Goal: Task Accomplishment & Management: Manage account settings

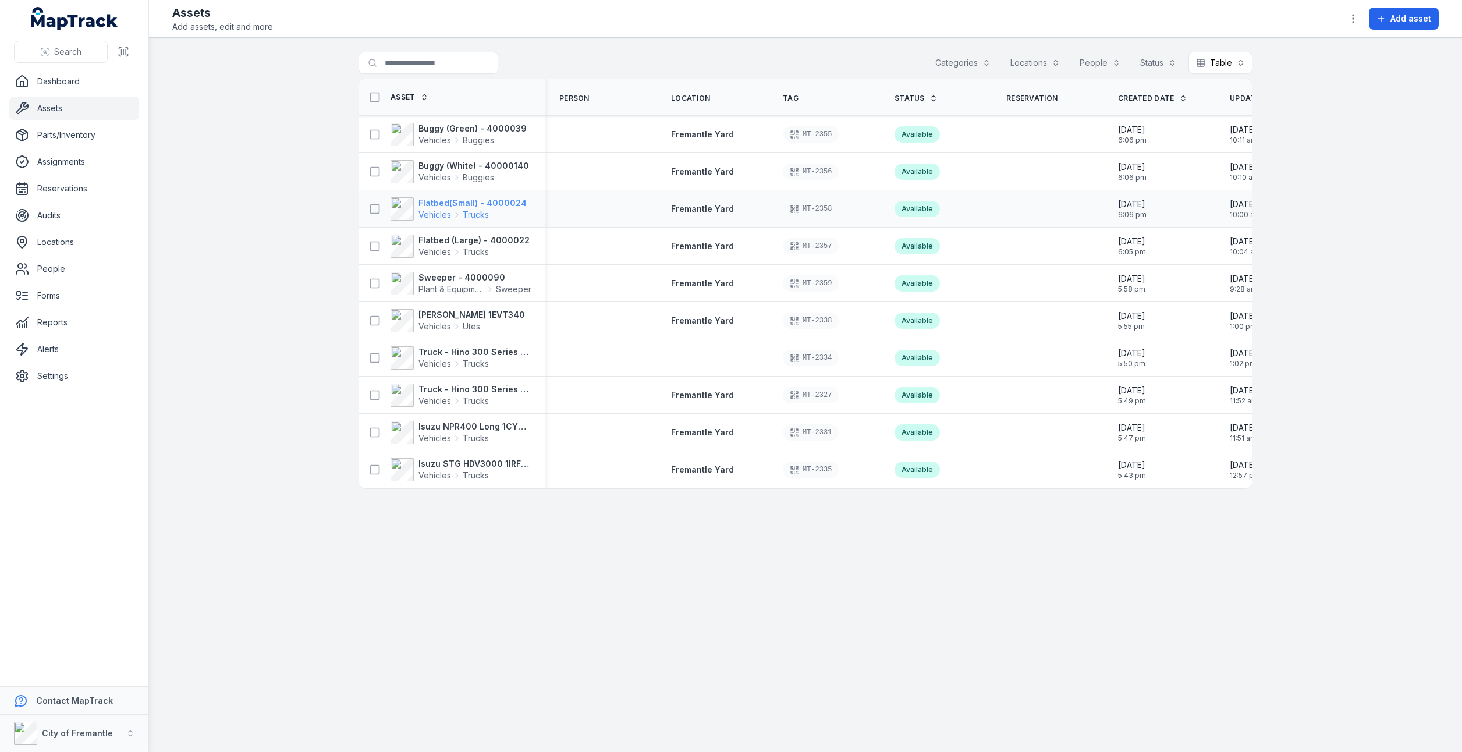
click at [444, 209] on span "Vehicles" at bounding box center [435, 215] width 33 height 12
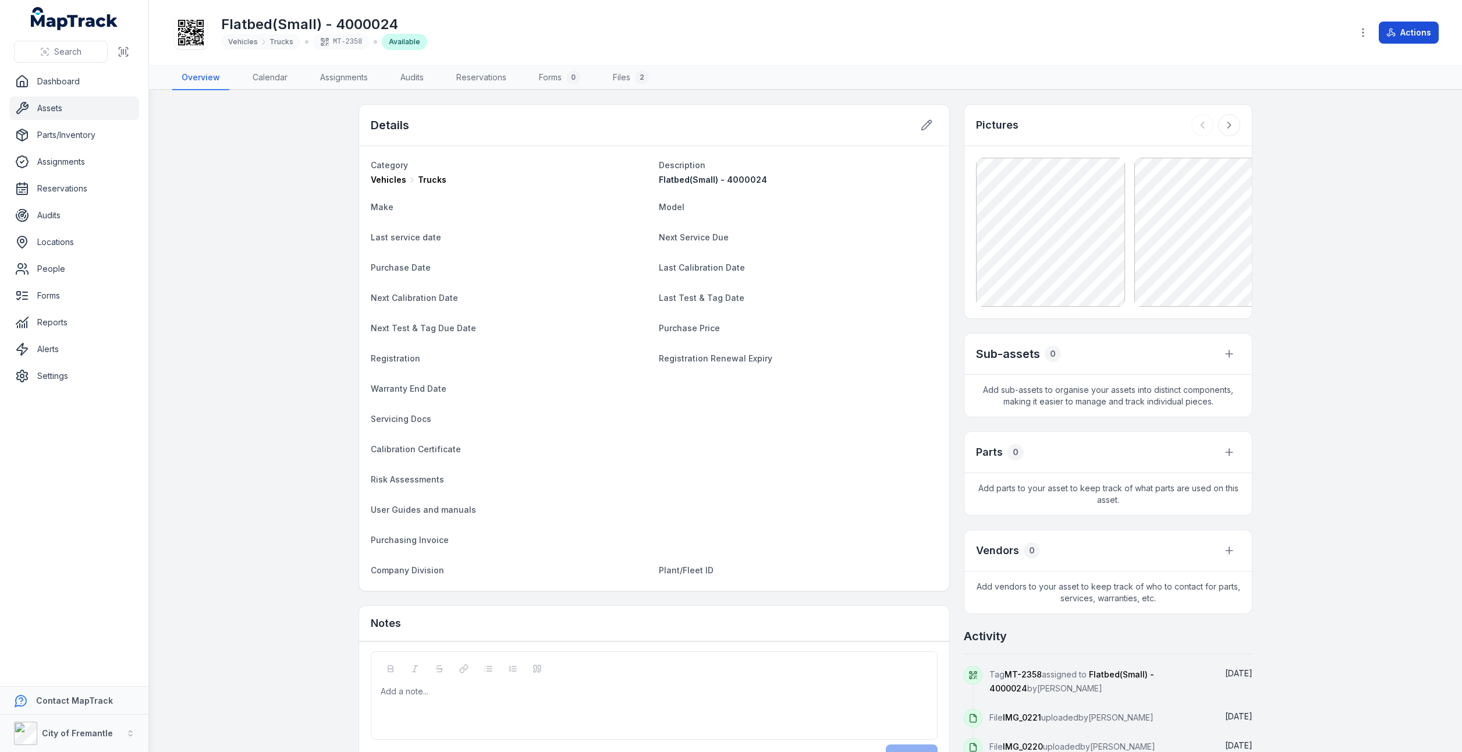
click at [1429, 23] on button "Actions" at bounding box center [1409, 33] width 60 height 22
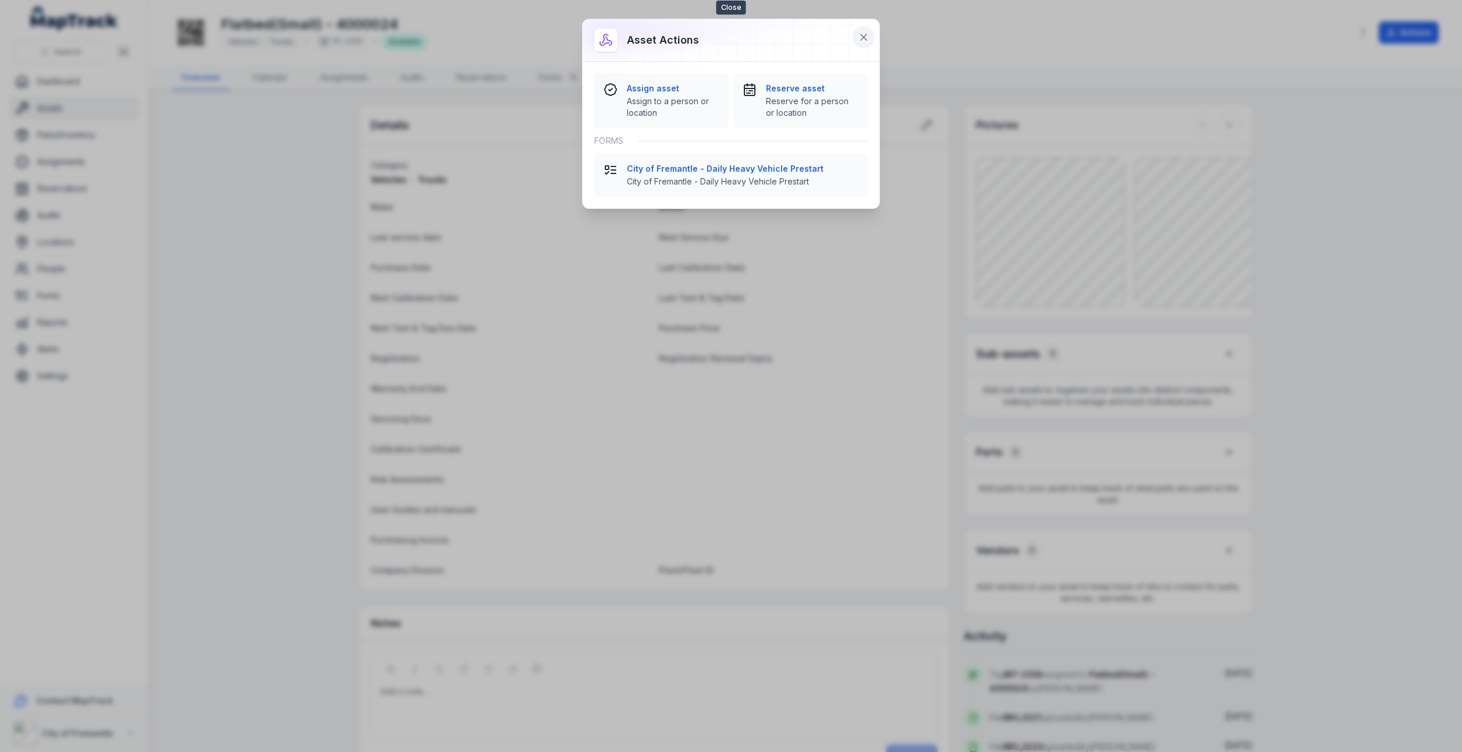
click at [862, 37] on icon at bounding box center [864, 37] width 12 height 12
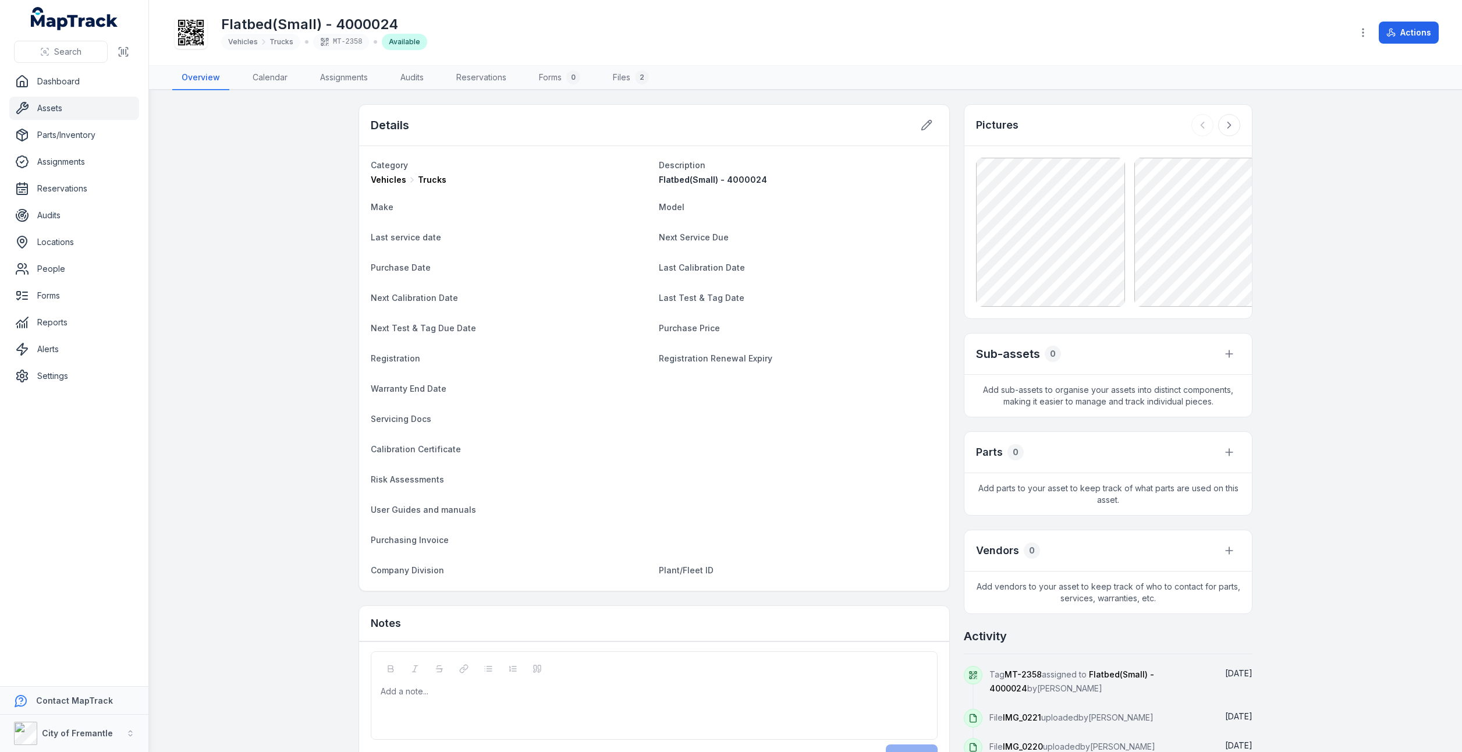
click at [65, 108] on link "Assets" at bounding box center [74, 108] width 130 height 23
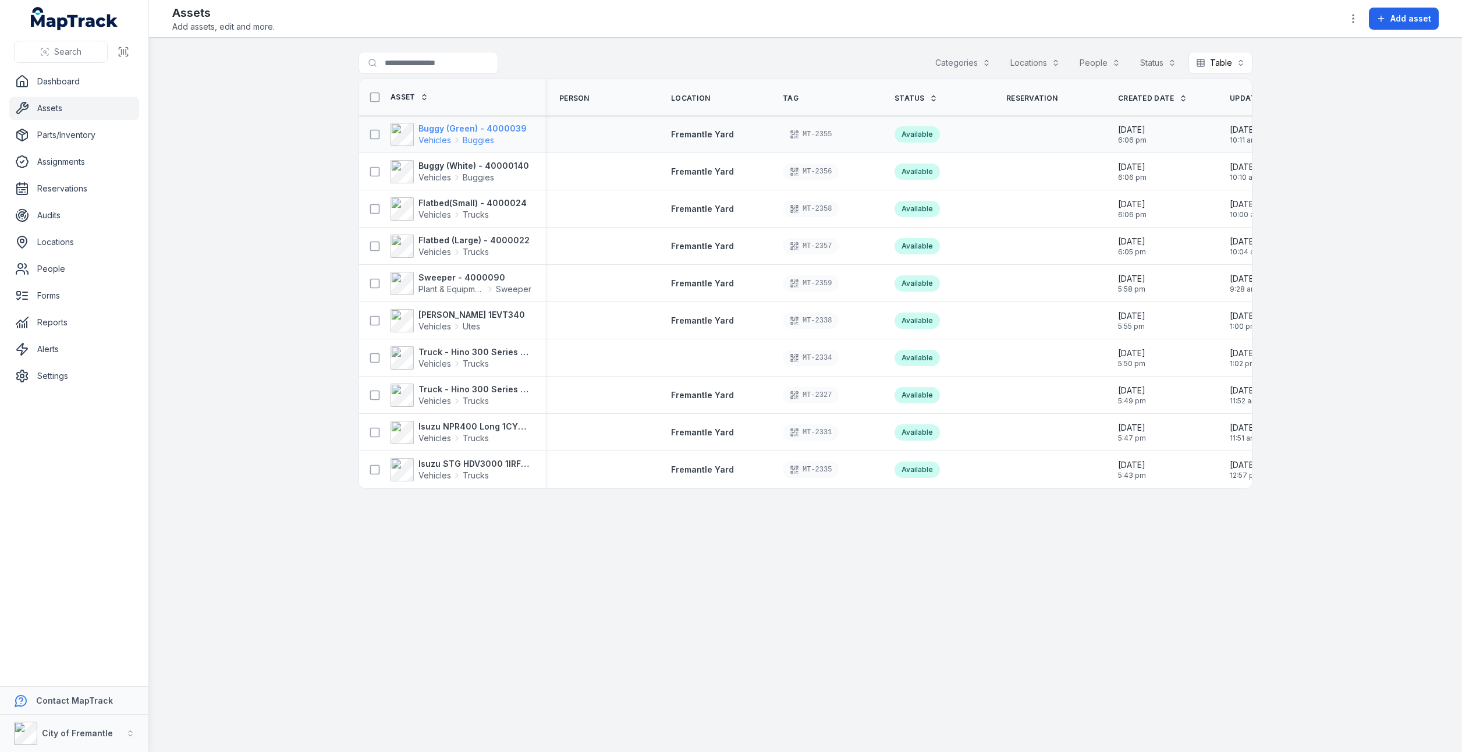
click at [445, 134] on span "Vehicles" at bounding box center [435, 140] width 33 height 12
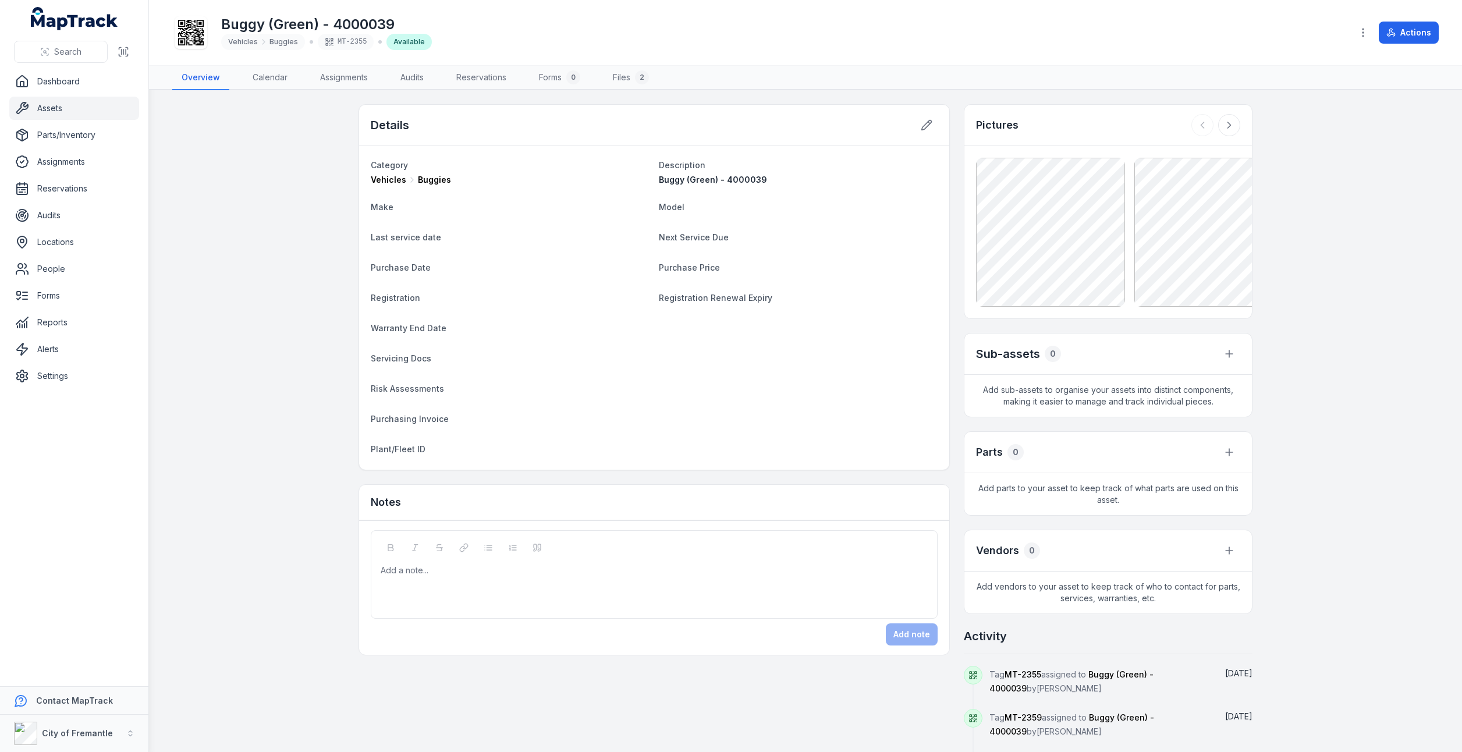
click at [1413, 44] on div "Buggy (Green) - 4000039 Vehicles Buggies MT-2355 Available Actions" at bounding box center [805, 33] width 1267 height 56
click at [1413, 40] on button "Actions" at bounding box center [1409, 33] width 60 height 22
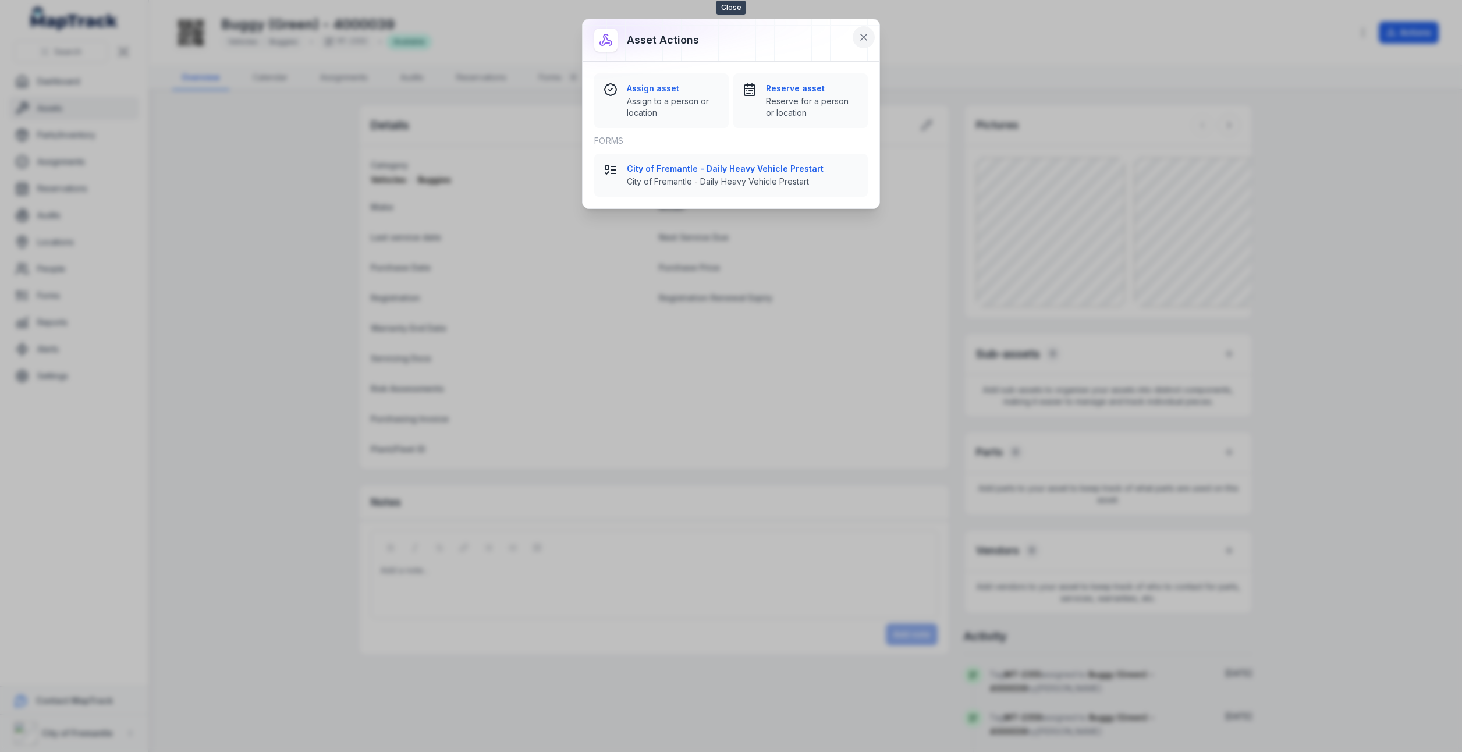
click at [870, 38] on button at bounding box center [864, 37] width 22 height 22
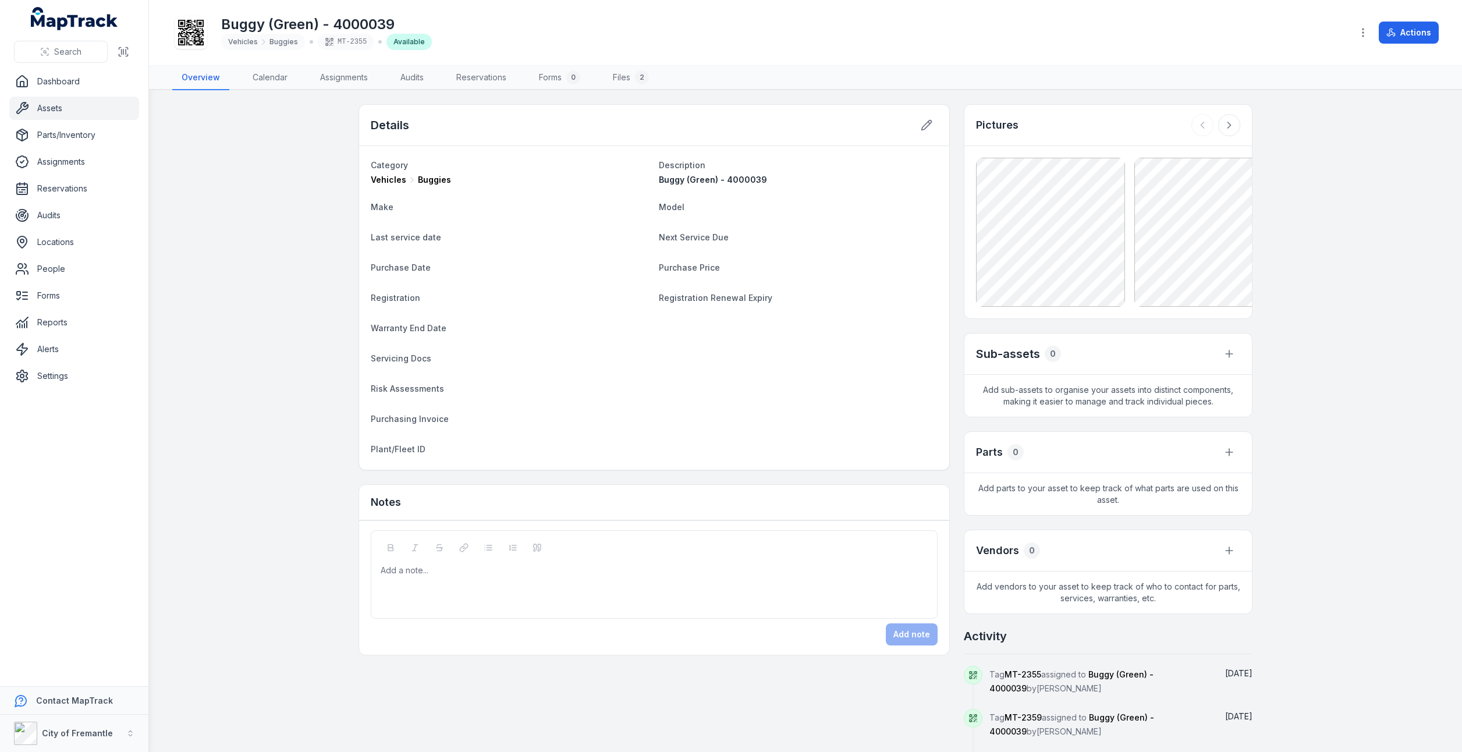
click at [42, 108] on link "Assets" at bounding box center [74, 108] width 130 height 23
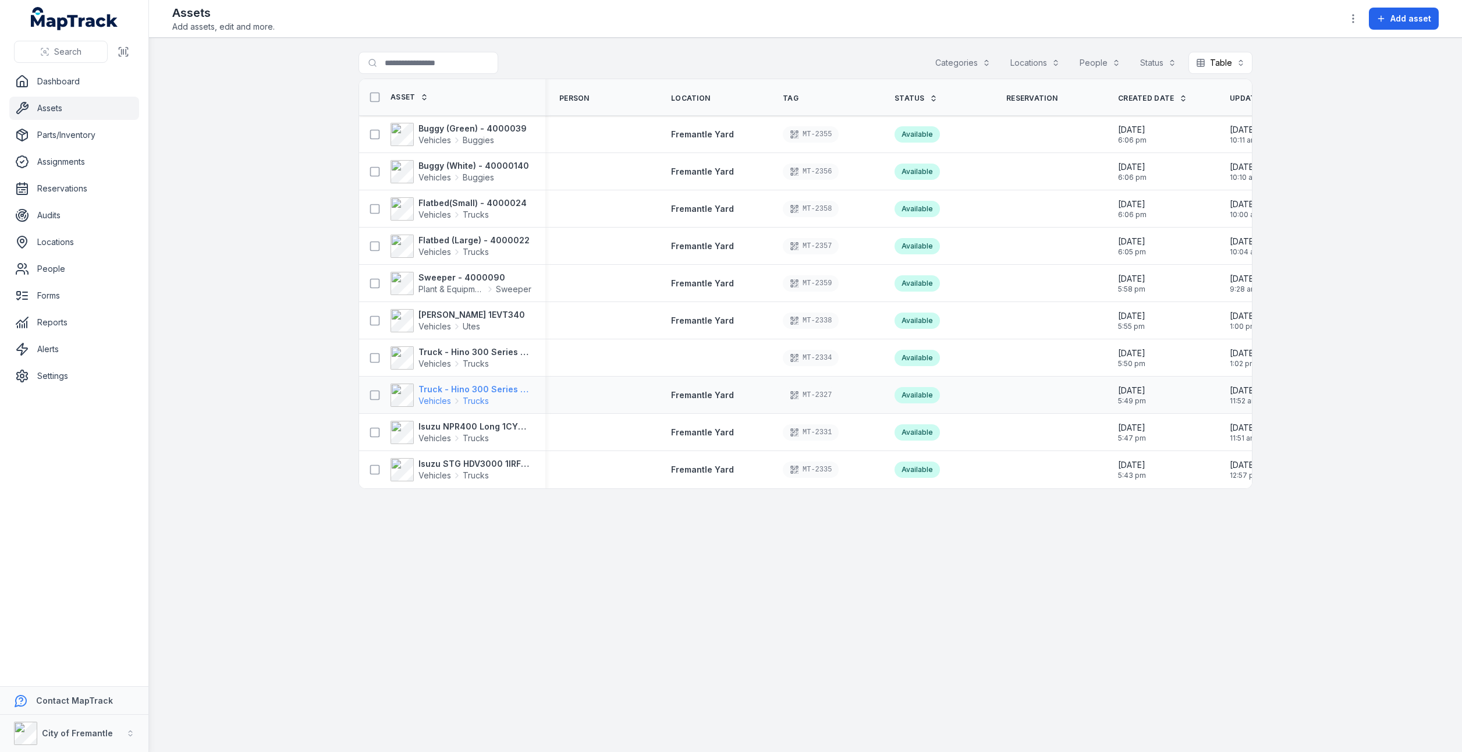
click at [442, 384] on strong "Truck - Hino 300 Series 1IFQ413" at bounding box center [475, 390] width 113 height 12
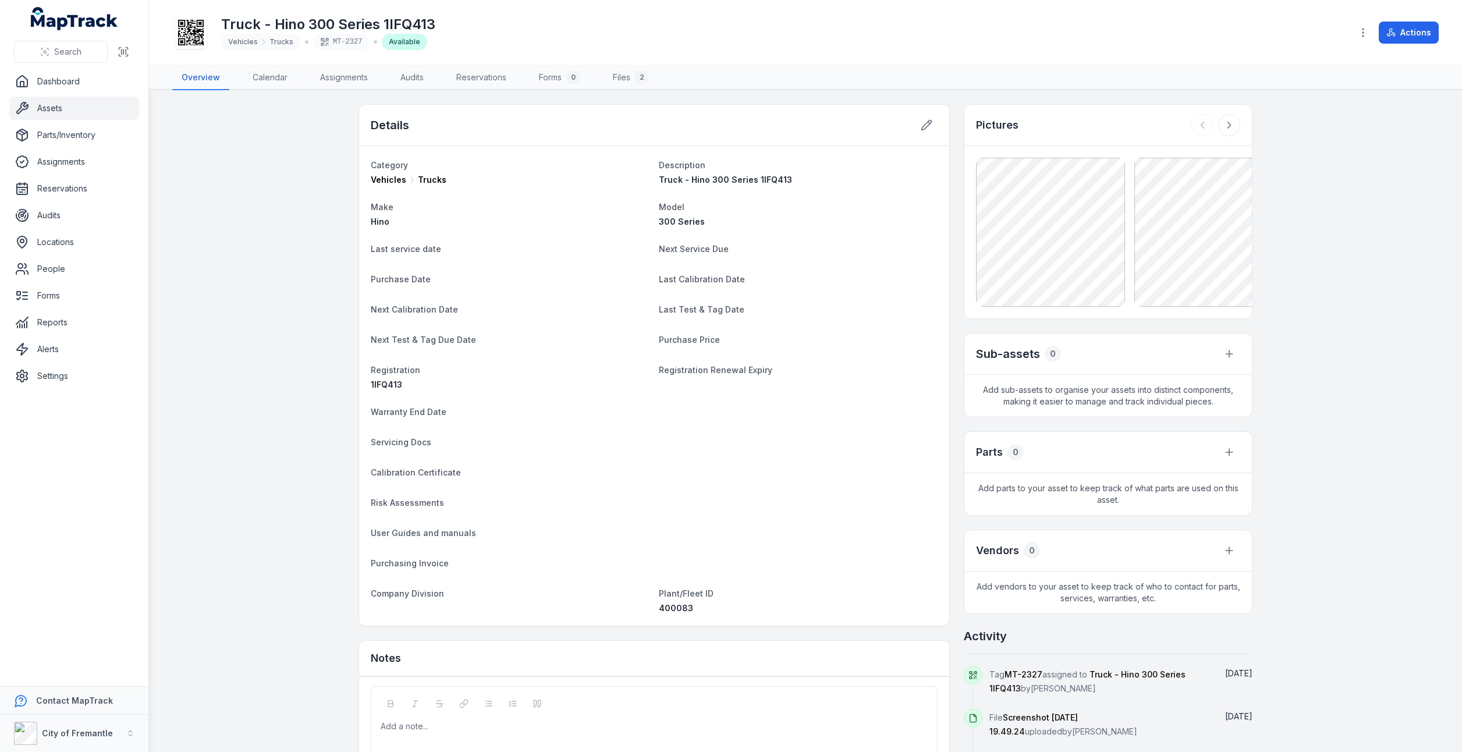
click at [62, 109] on link "Assets" at bounding box center [74, 108] width 130 height 23
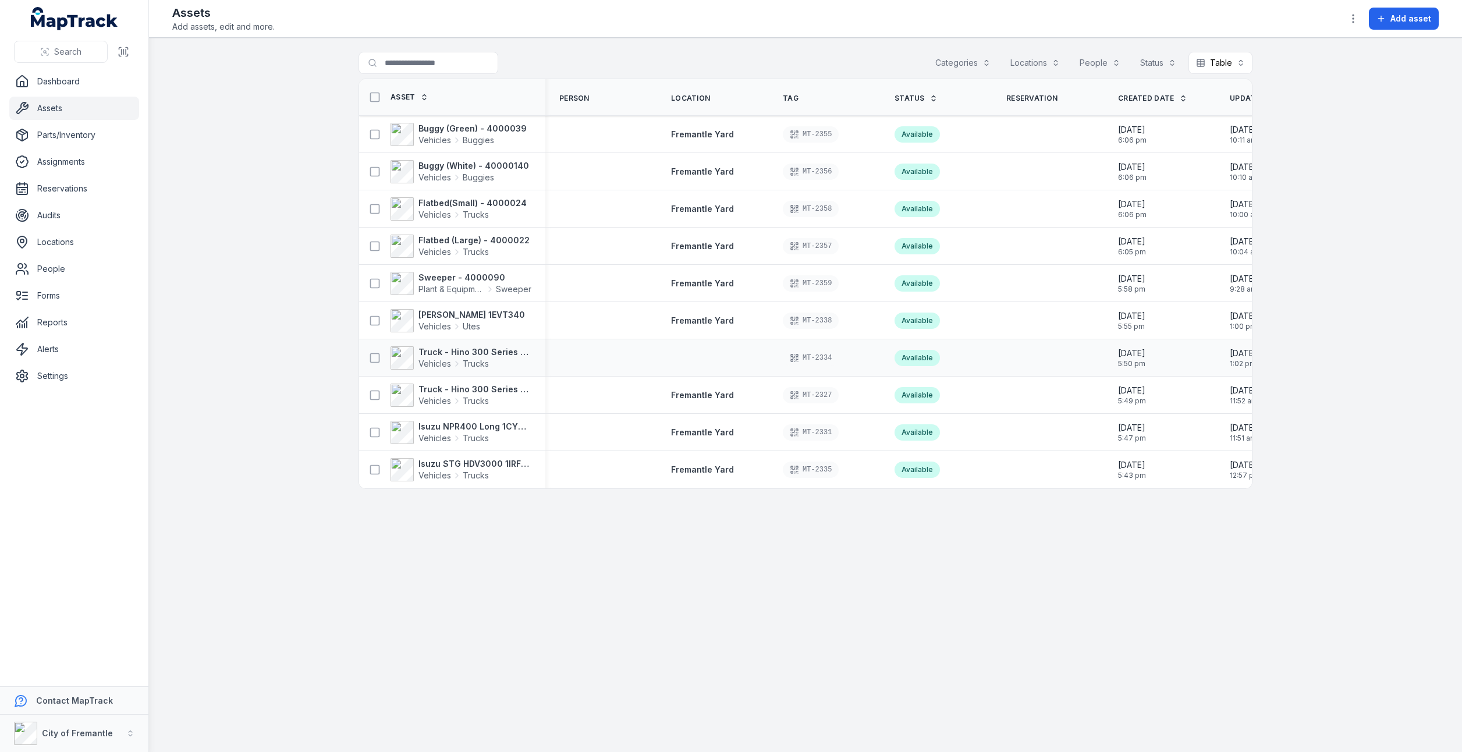
click at [687, 360] on div at bounding box center [713, 357] width 112 height 9
click at [708, 351] on td at bounding box center [713, 357] width 112 height 37
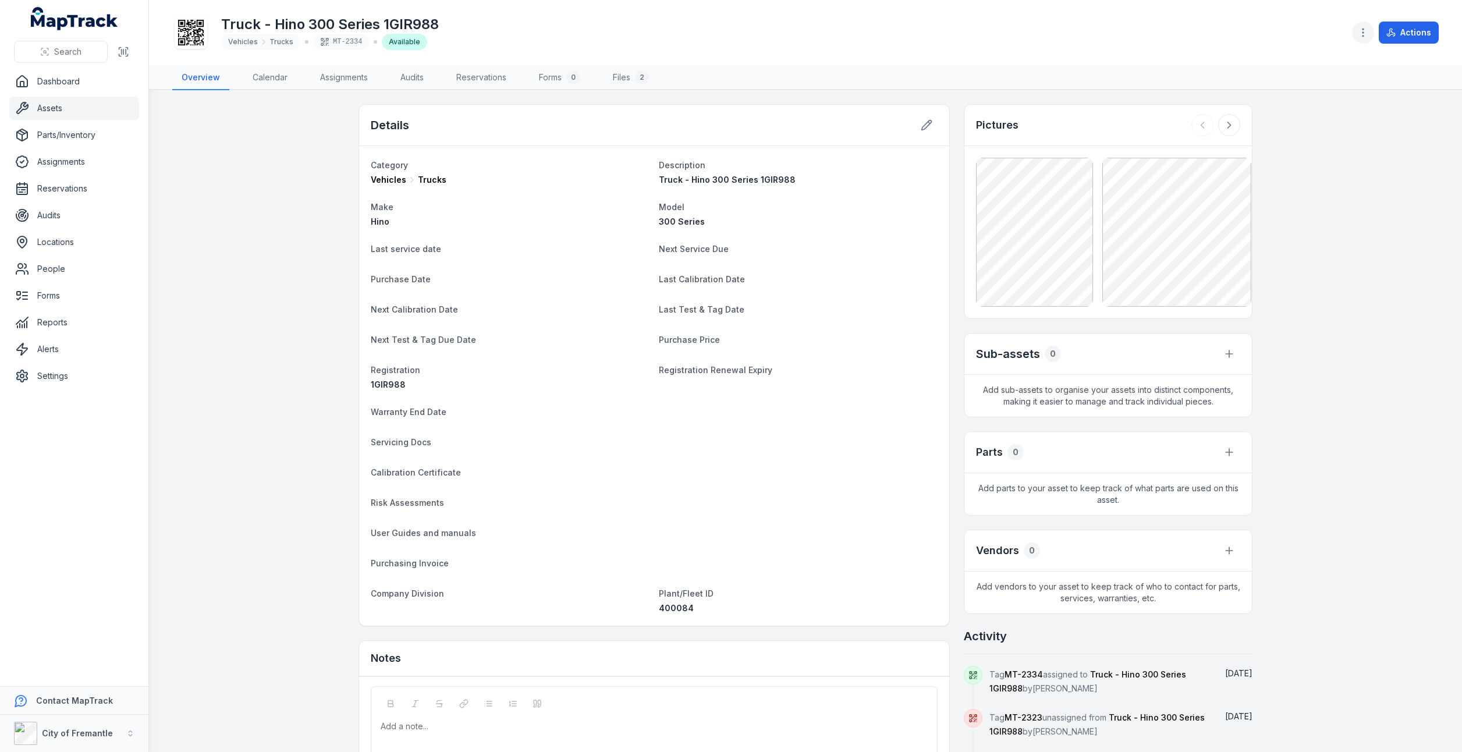
click at [1367, 34] on icon "button" at bounding box center [1364, 33] width 12 height 12
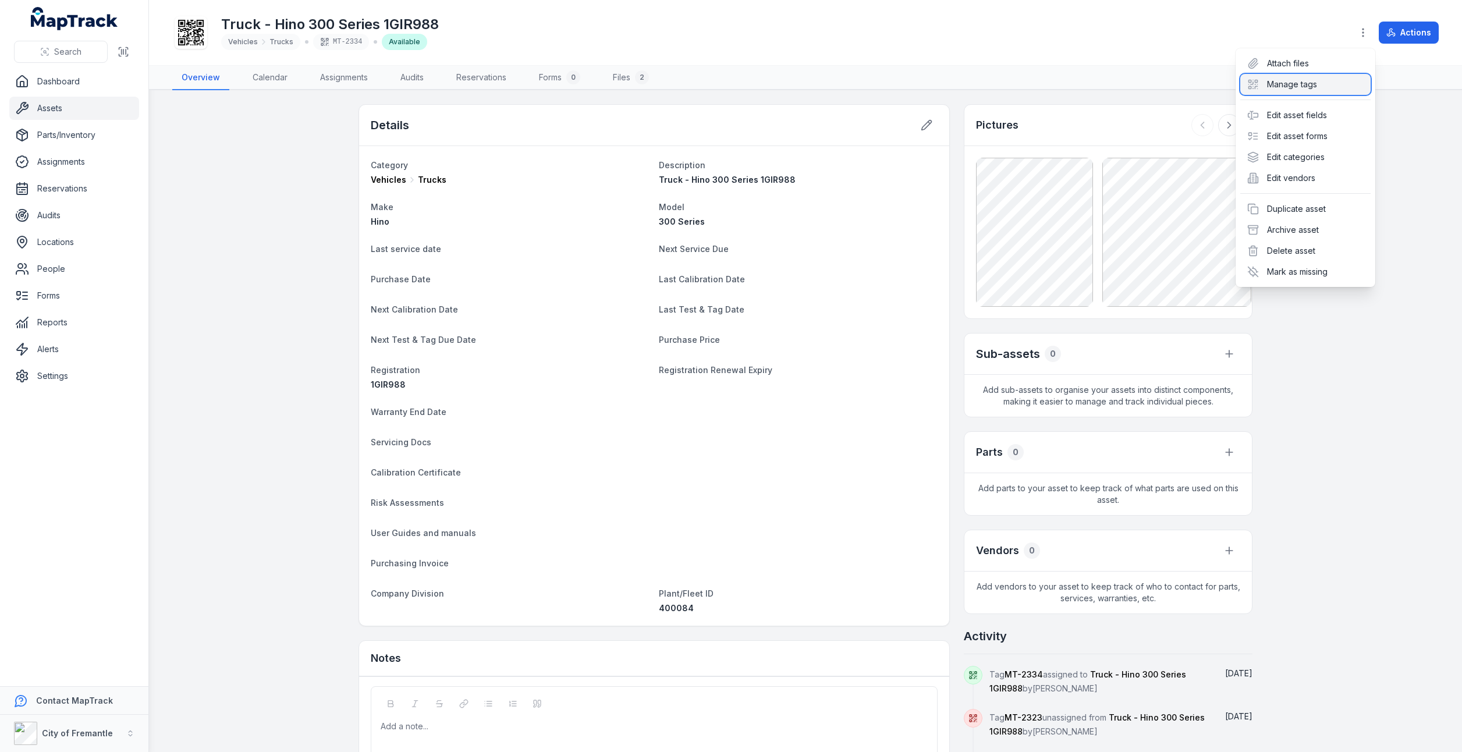
click at [1296, 83] on div "Manage tags" at bounding box center [1306, 84] width 130 height 21
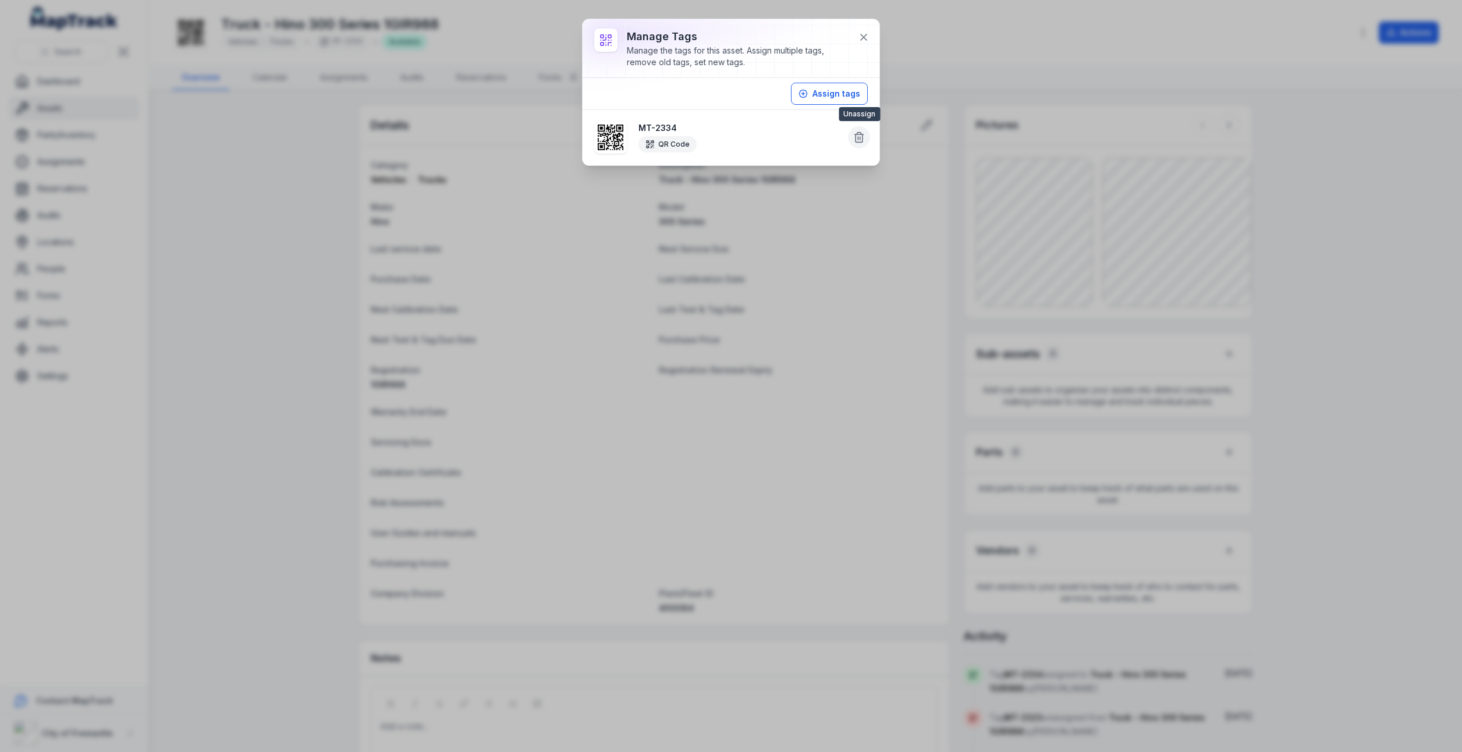
click at [851, 139] on button at bounding box center [859, 137] width 22 height 22
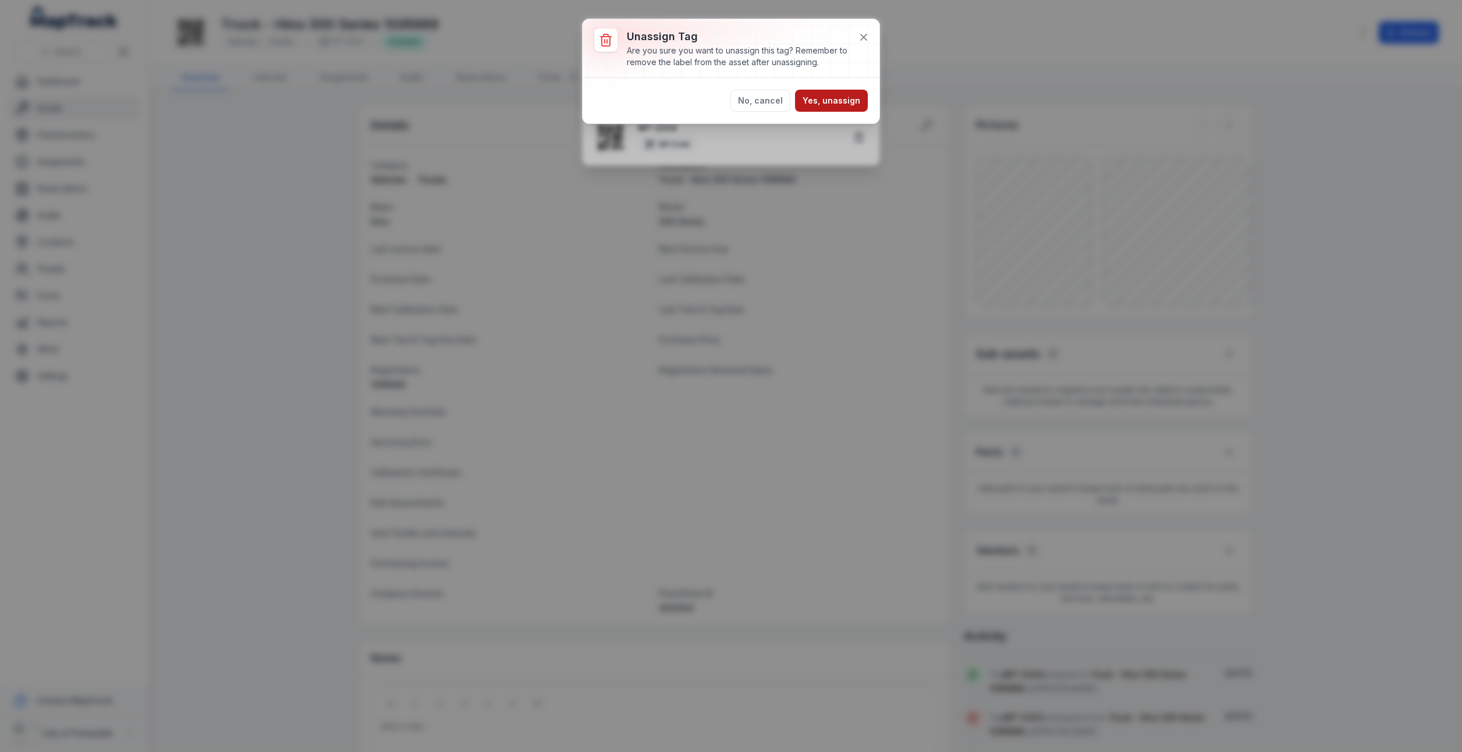
click at [820, 106] on button "Yes, unassign" at bounding box center [831, 101] width 73 height 22
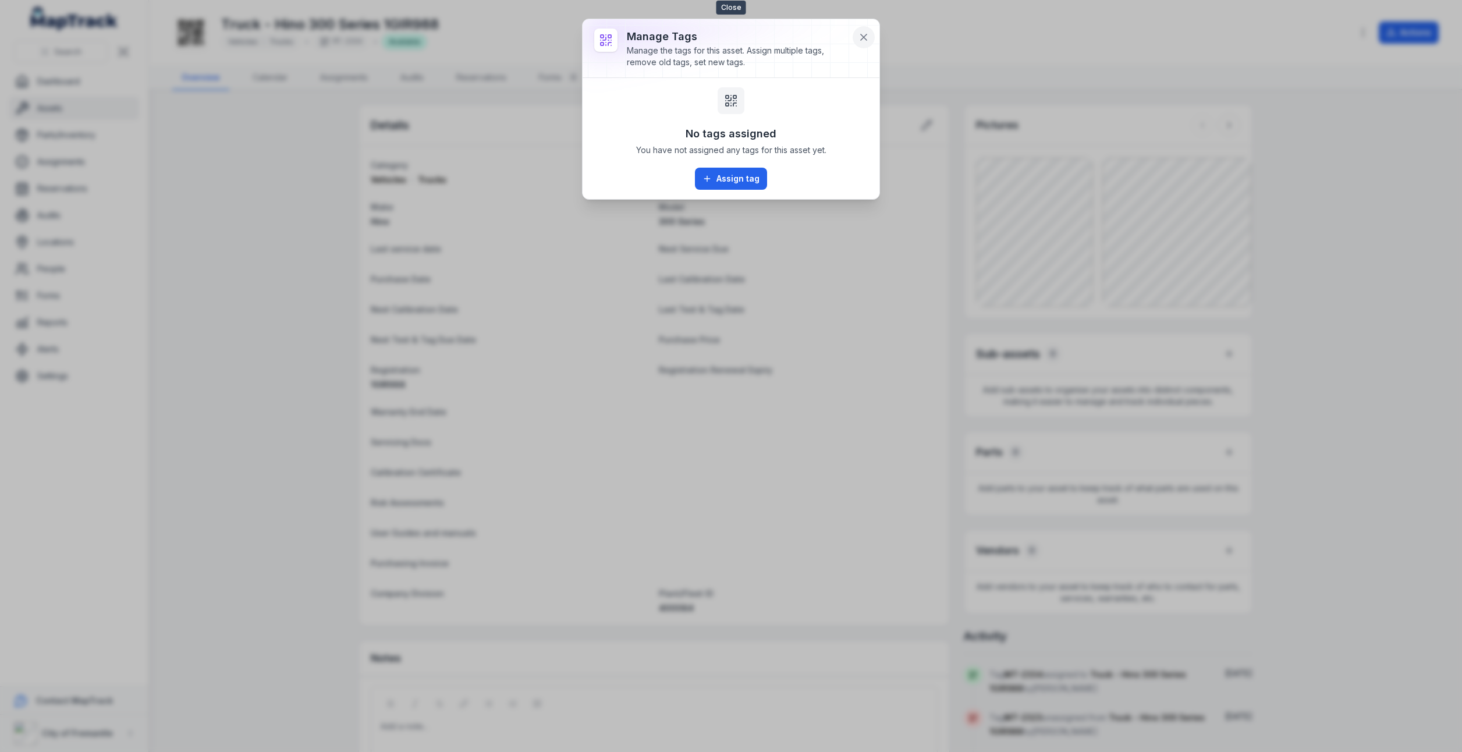
click at [867, 33] on icon at bounding box center [864, 37] width 12 height 12
